Goal: Task Accomplishment & Management: Manage account settings

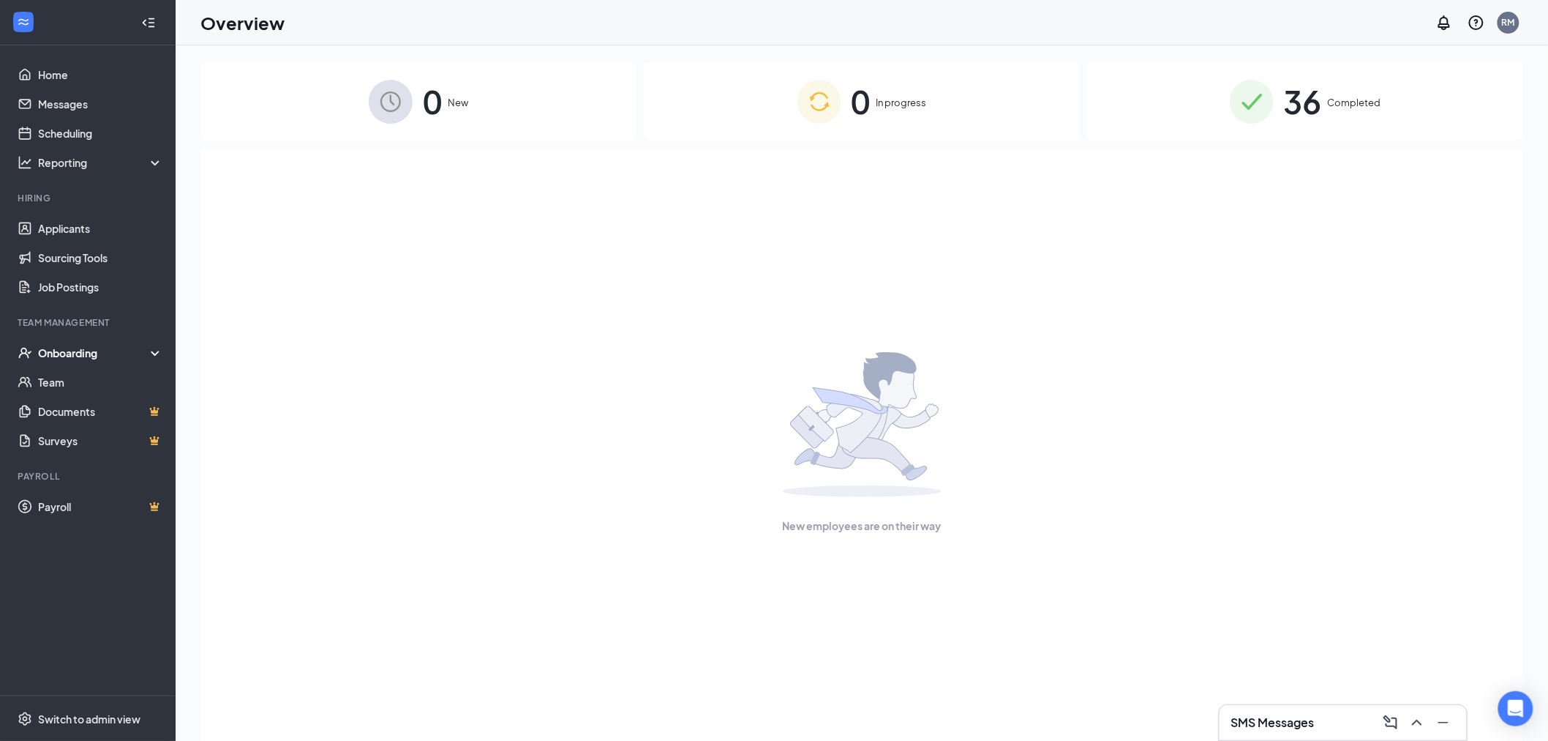
click at [107, 354] on div "Onboarding" at bounding box center [94, 352] width 113 height 15
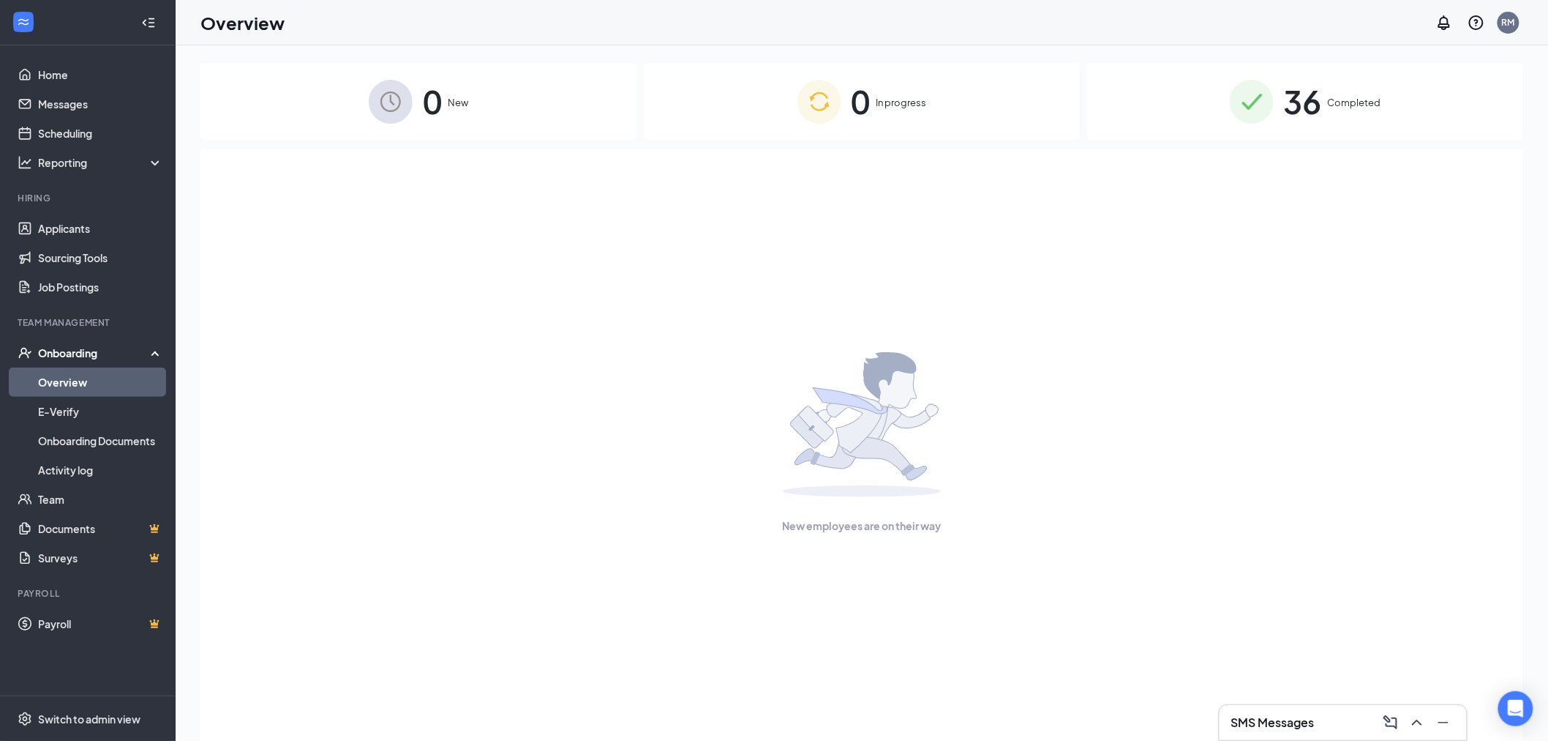
click at [112, 381] on link "Overview" at bounding box center [100, 381] width 125 height 29
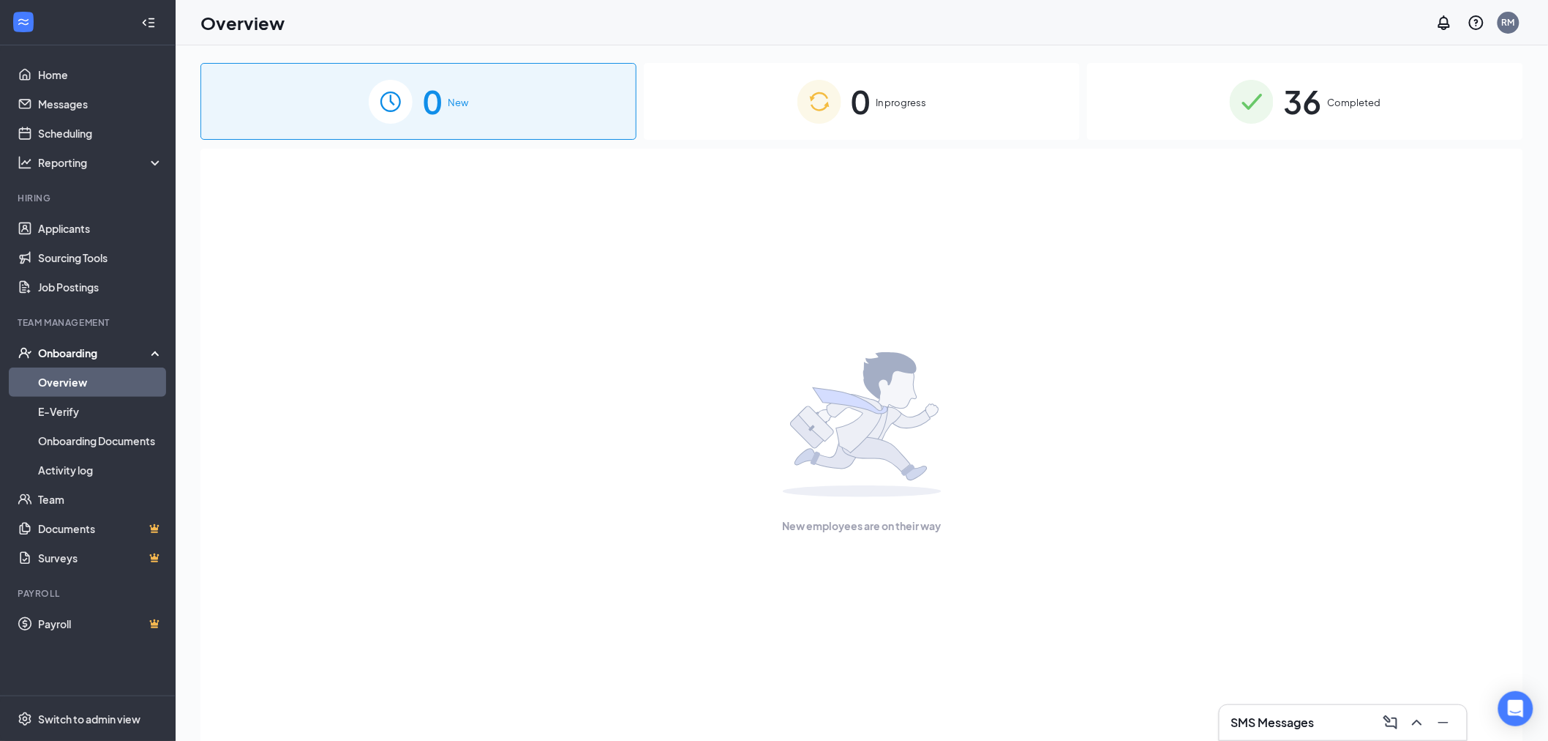
click at [1275, 105] on div "36 Completed" at bounding box center [1305, 101] width 436 height 77
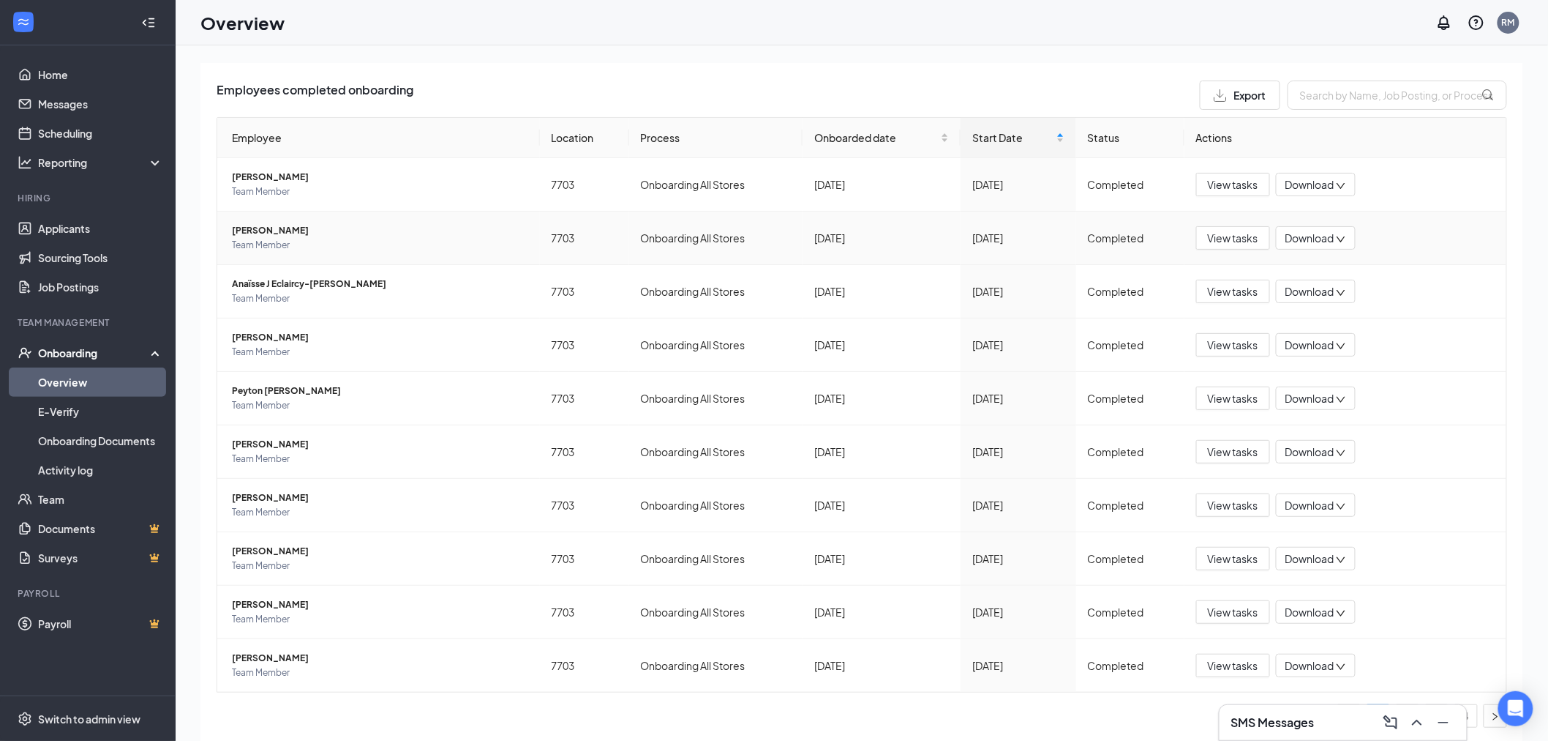
scroll to position [91, 0]
click at [1491, 713] on icon "right" at bounding box center [1495, 714] width 9 height 9
click at [1491, 711] on icon "right" at bounding box center [1495, 714] width 9 height 9
click at [1494, 712] on icon "right" at bounding box center [1496, 713] width 4 height 7
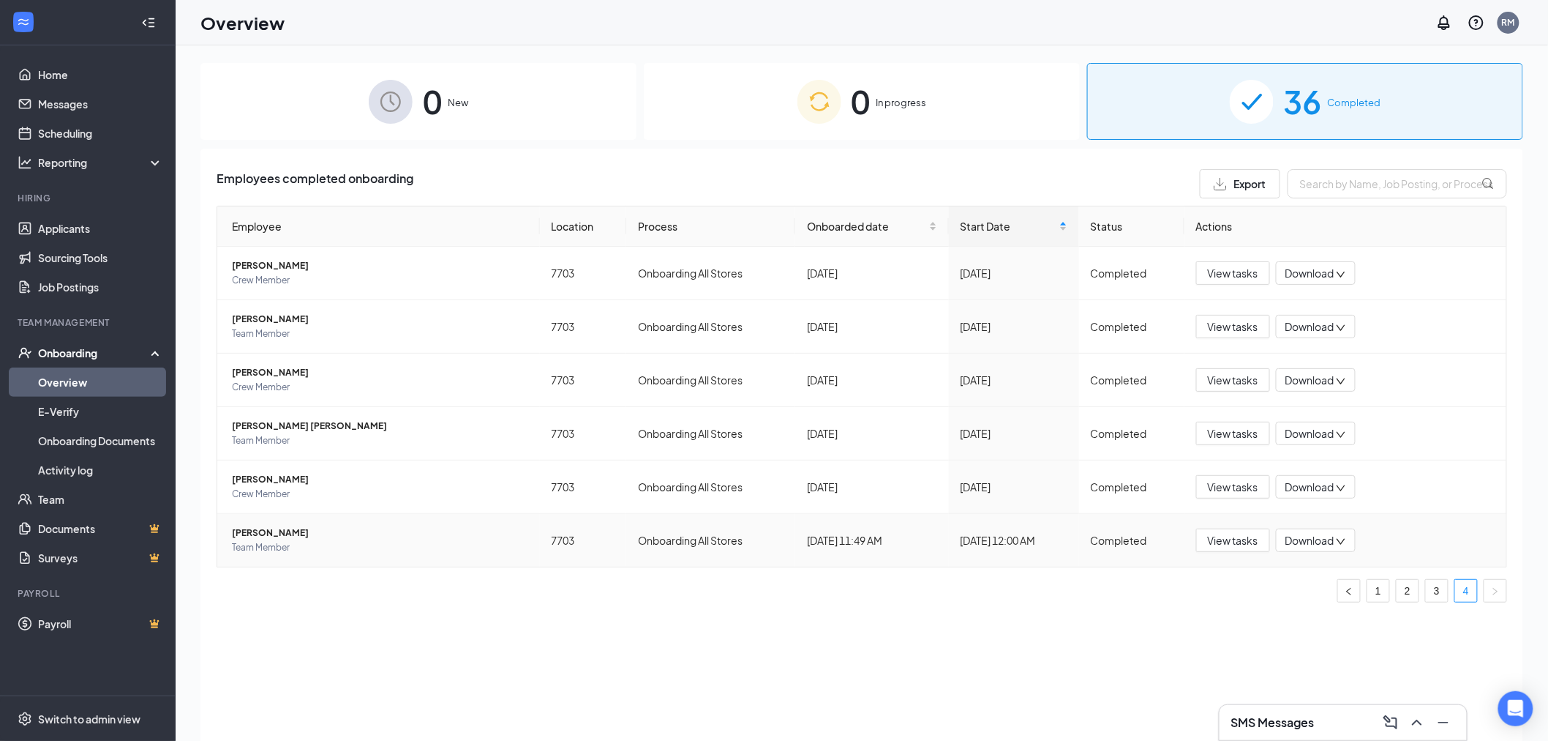
click at [379, 547] on span "Team Member" at bounding box center [380, 547] width 296 height 15
